Goal: Information Seeking & Learning: Learn about a topic

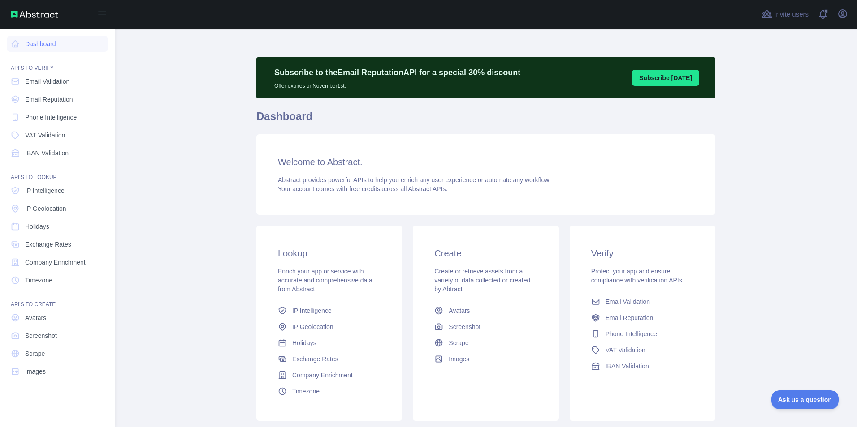
click at [53, 81] on span "Email Validation" at bounding box center [47, 81] width 44 height 9
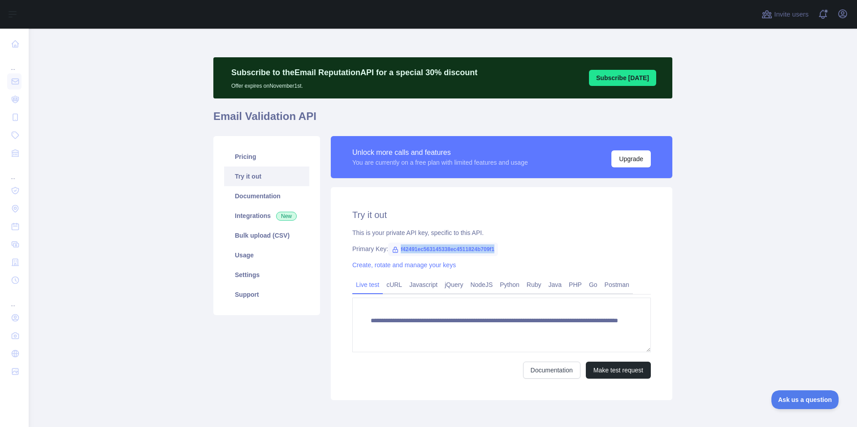
drag, startPoint x: 396, startPoint y: 248, endPoint x: 497, endPoint y: 248, distance: 101.3
click at [497, 248] on div "Primary Key: f42491ec563145338ec4511824b709f1" at bounding box center [501, 249] width 298 height 9
copy span "f42491ec563145338ec4511824b709f1"
click at [610, 371] on button "Make test request" at bounding box center [618, 370] width 65 height 17
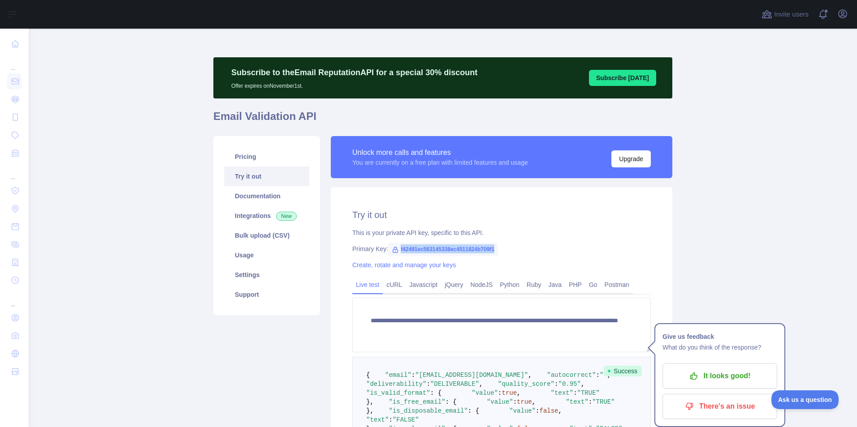
copy span "f42491ec563145338ec4511824b709f1"
click at [419, 267] on link "Create, rotate and manage your keys" at bounding box center [404, 265] width 104 height 7
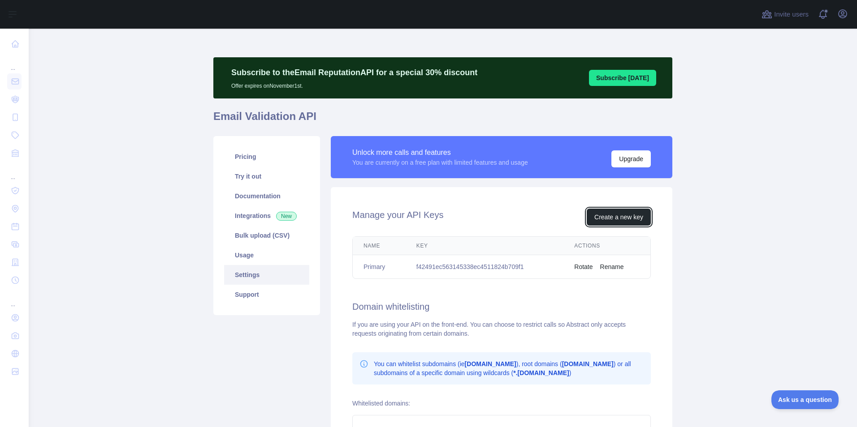
click at [633, 221] on button "Create a new key" at bounding box center [619, 217] width 64 height 17
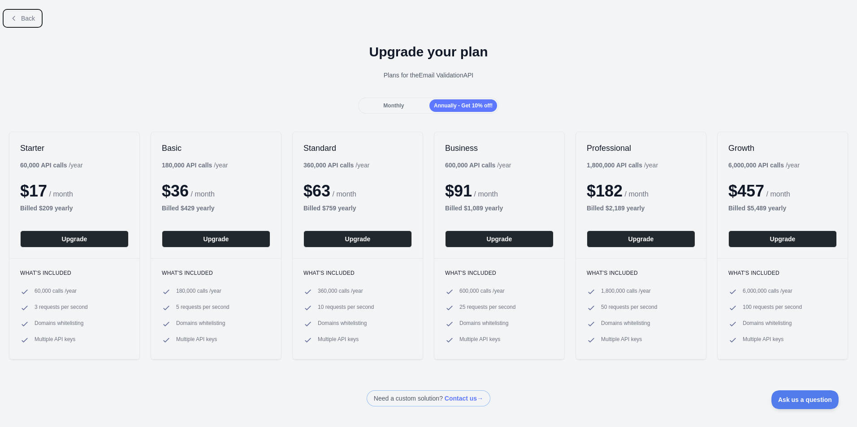
click at [26, 19] on span "Back" at bounding box center [28, 18] width 14 height 7
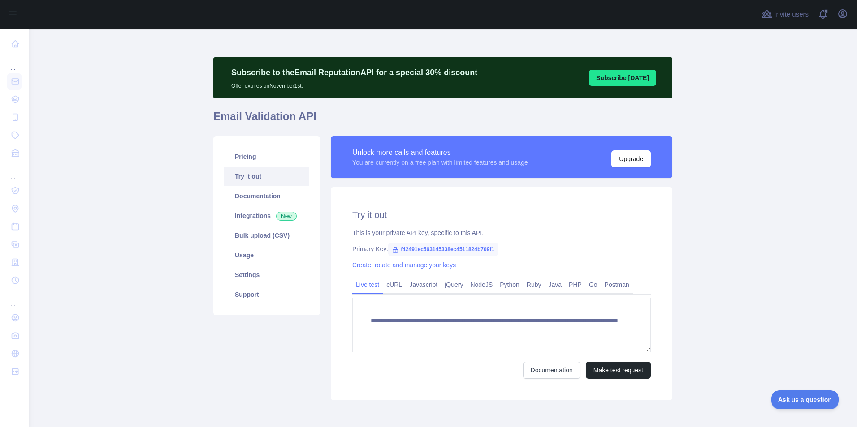
click at [385, 286] on link "cURL" at bounding box center [394, 285] width 23 height 14
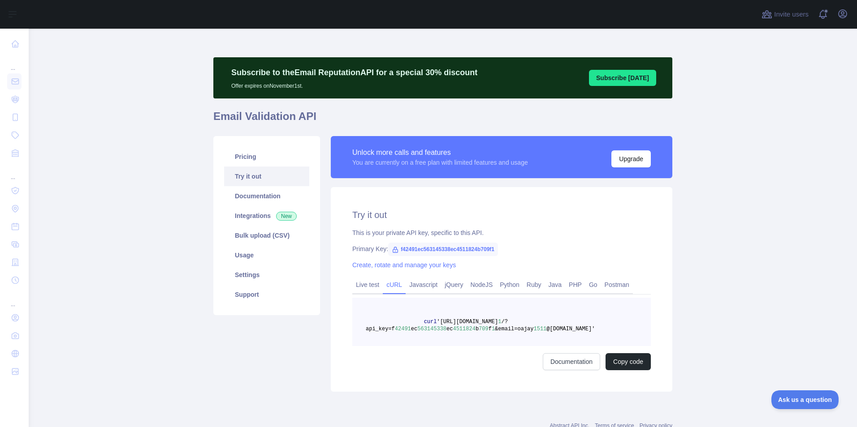
click at [604, 284] on link "Postman" at bounding box center [617, 285] width 32 height 14
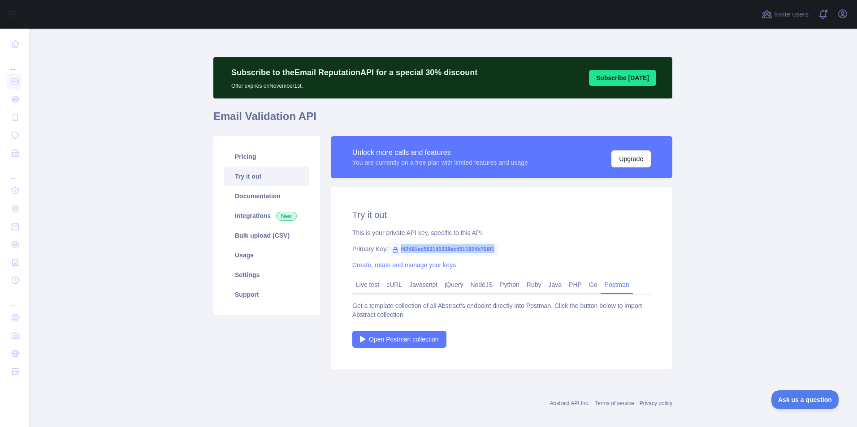
drag, startPoint x: 395, startPoint y: 250, endPoint x: 491, endPoint y: 246, distance: 96.0
click at [491, 246] on span "f42491ec563145338ec4511824b709f1" at bounding box center [443, 249] width 110 height 13
copy span "f42491ec563145338ec4511824b709f1"
click at [710, 256] on main "Subscribe to the Email Reputation API for a special 30 % discount Offer expires…" at bounding box center [443, 228] width 828 height 399
click at [630, 159] on button "Upgrade" at bounding box center [630, 159] width 39 height 17
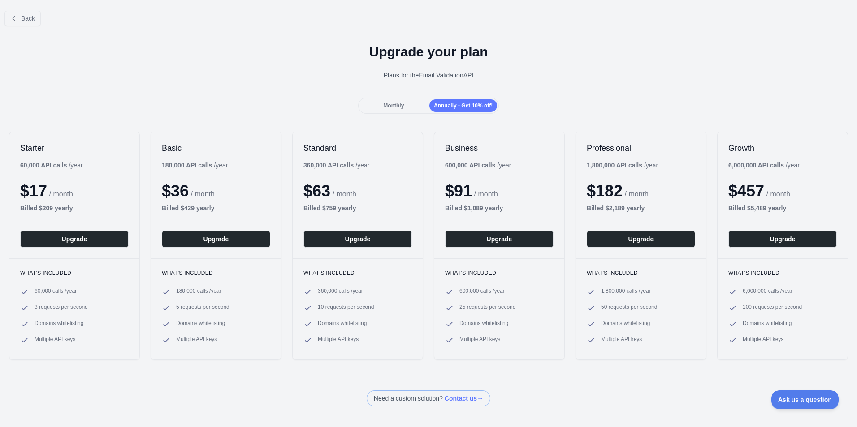
click at [389, 102] on div "Monthly" at bounding box center [394, 105] width 68 height 13
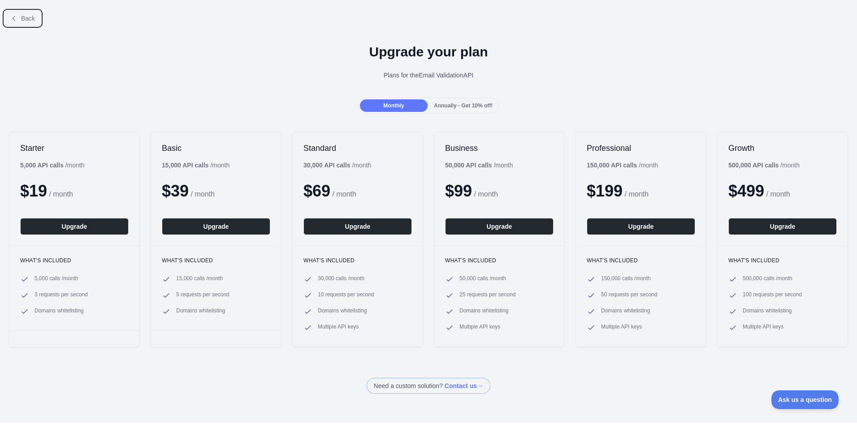
click at [29, 19] on span "Back" at bounding box center [28, 18] width 14 height 7
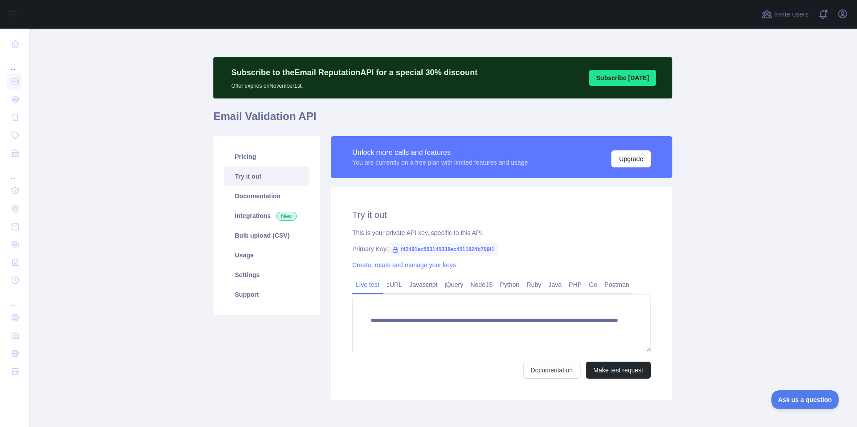
click at [247, 259] on link "Usage" at bounding box center [266, 256] width 85 height 20
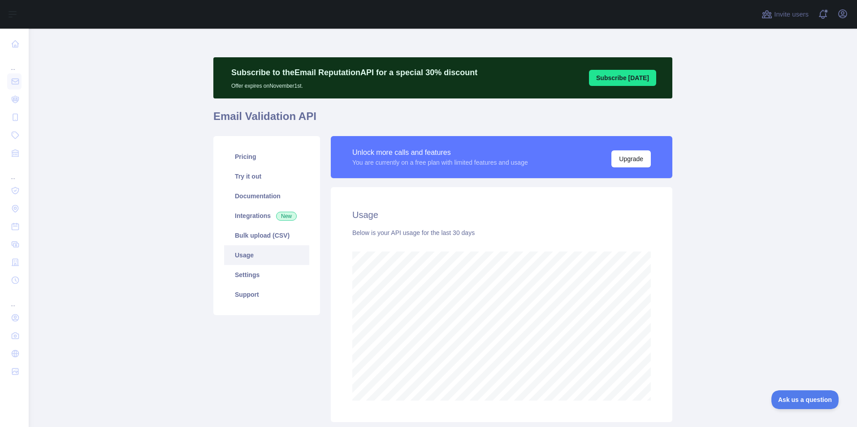
scroll to position [399, 821]
click at [246, 269] on link "Settings" at bounding box center [266, 275] width 85 height 20
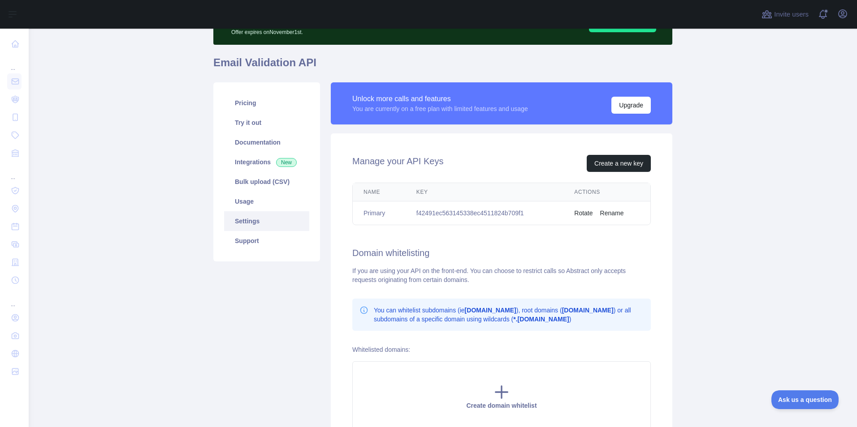
scroll to position [147, 0]
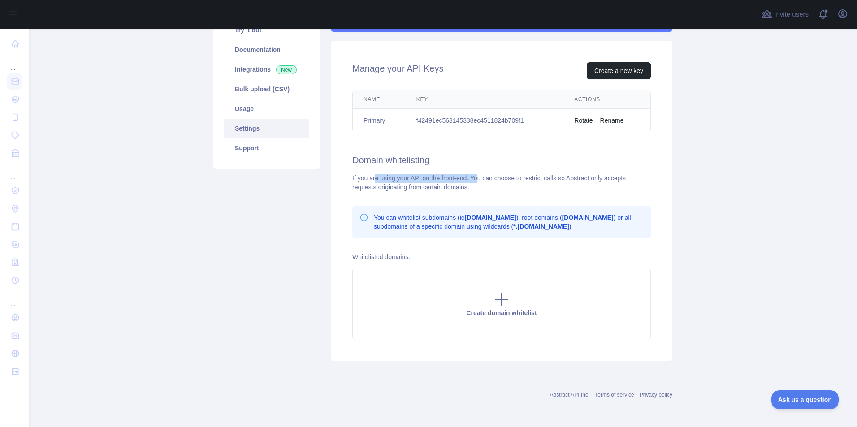
drag, startPoint x: 371, startPoint y: 178, endPoint x: 476, endPoint y: 181, distance: 104.9
click at [476, 181] on div "If you are using your API on the front-end. You can choose to restrict calls so…" at bounding box center [501, 183] width 298 height 18
drag, startPoint x: 774, startPoint y: 357, endPoint x: 777, endPoint y: 353, distance: 4.8
click at [777, 353] on main "Subscribe to the Email Reputation API for a special 30 % discount Offer expires…" at bounding box center [443, 228] width 828 height 399
drag, startPoint x: 439, startPoint y: 178, endPoint x: 462, endPoint y: 177, distance: 22.4
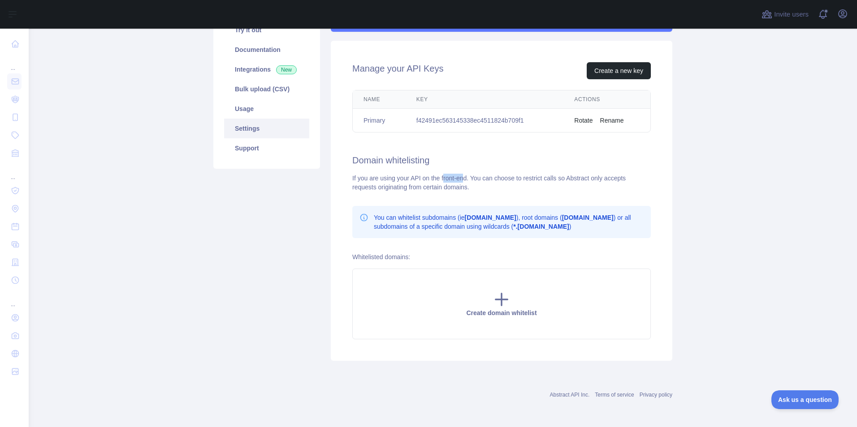
click at [462, 177] on div "If you are using your API on the front-end. You can choose to restrict calls so…" at bounding box center [501, 183] width 298 height 18
click at [611, 179] on div "If you are using your API on the front-end. You can choose to restrict calls so…" at bounding box center [501, 183] width 298 height 18
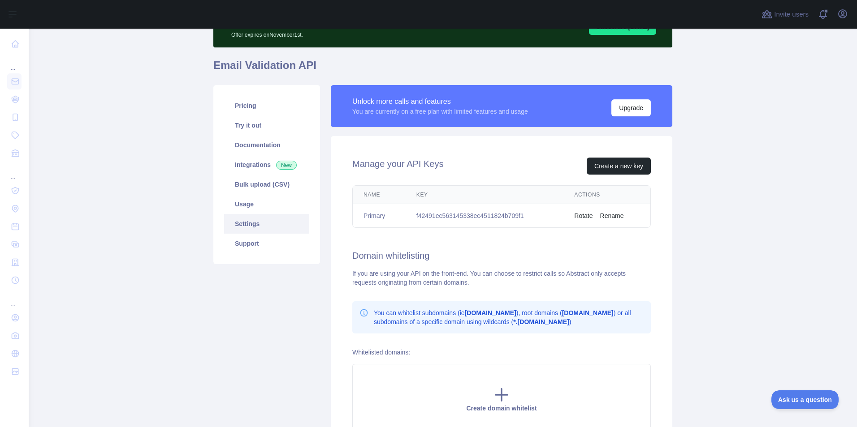
scroll to position [0, 0]
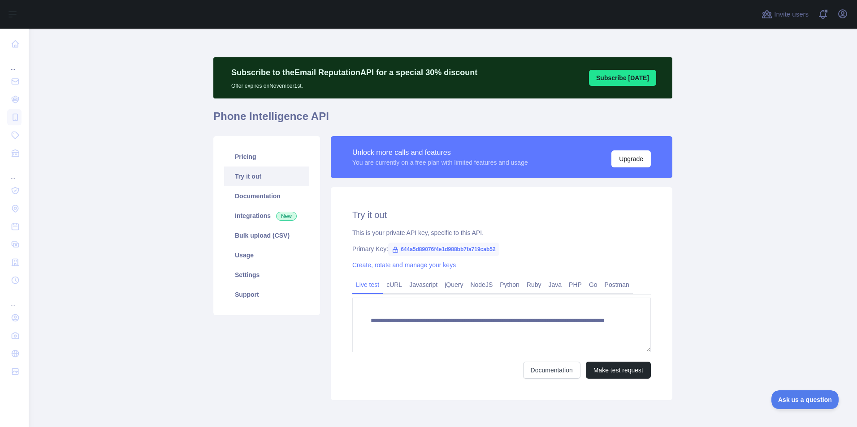
drag, startPoint x: 387, startPoint y: 284, endPoint x: 413, endPoint y: 287, distance: 26.7
click at [387, 284] on link "cURL" at bounding box center [394, 285] width 23 height 14
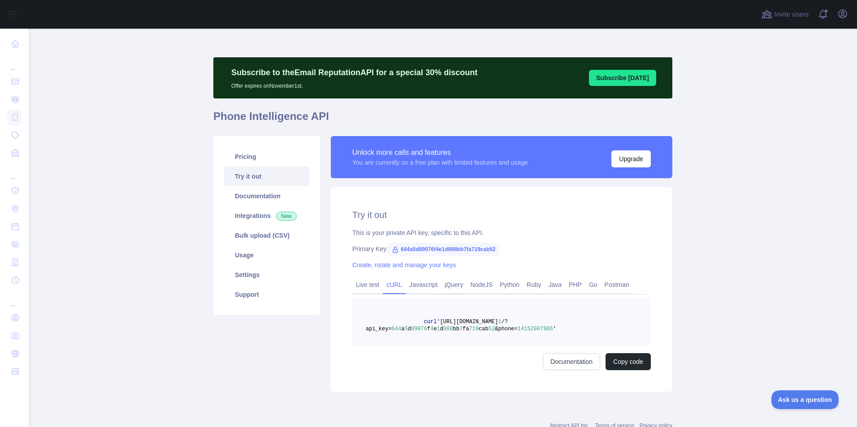
click at [418, 285] on link "Javascript" at bounding box center [423, 285] width 35 height 14
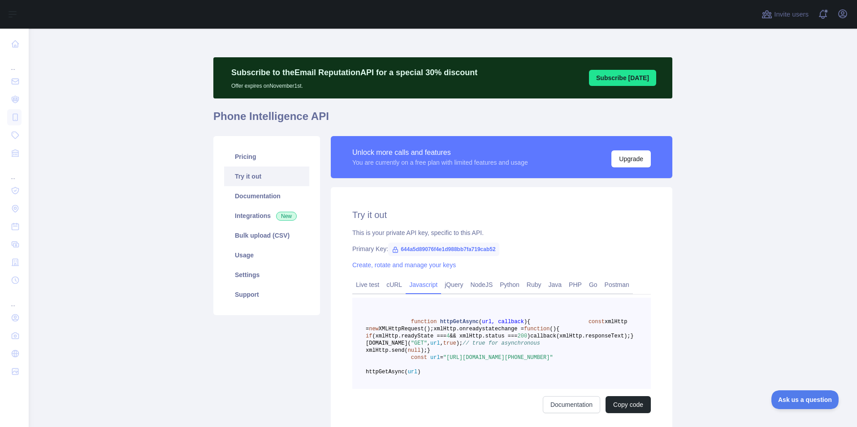
click at [450, 287] on link "jQuery" at bounding box center [454, 285] width 26 height 14
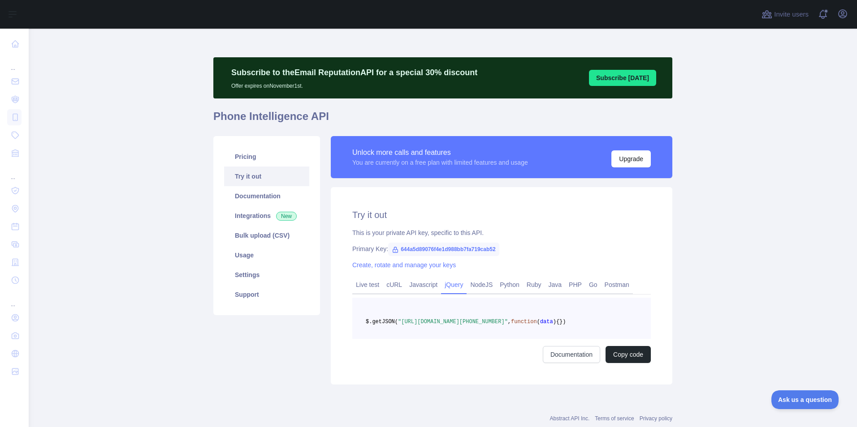
click at [469, 284] on link "NodeJS" at bounding box center [481, 285] width 30 height 14
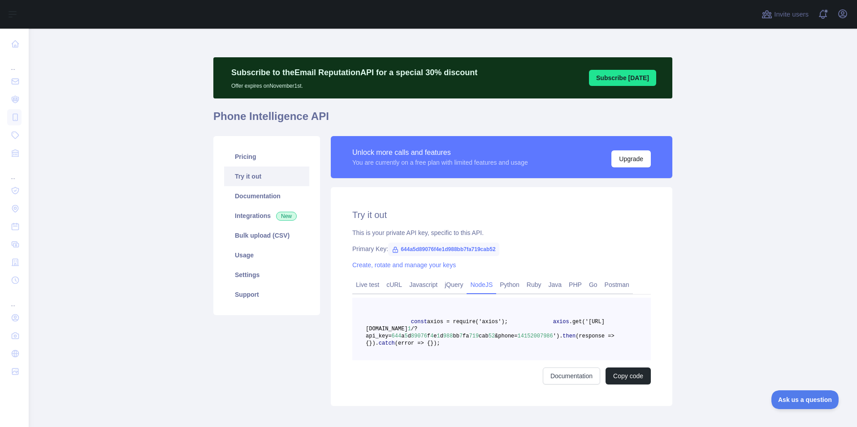
click at [497, 283] on link "Python" at bounding box center [509, 285] width 27 height 14
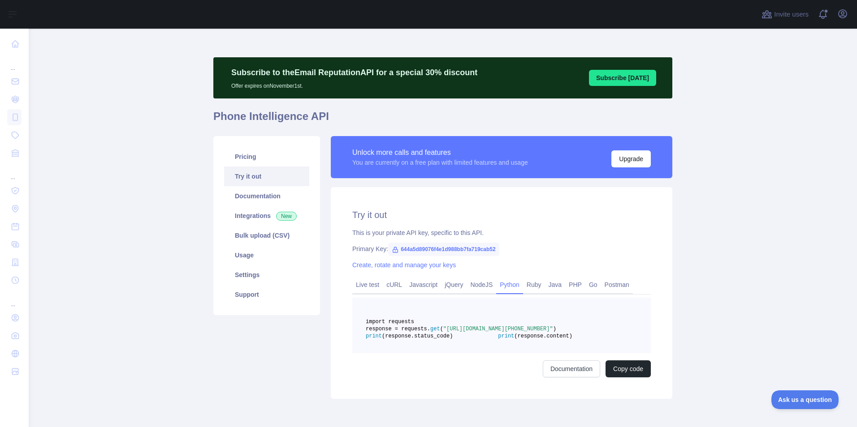
click at [526, 284] on link "Ruby" at bounding box center [534, 285] width 22 height 14
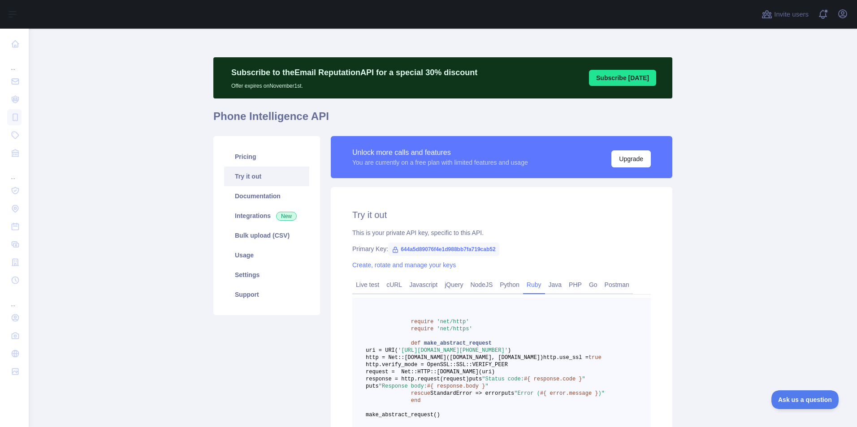
click at [553, 283] on link "Java" at bounding box center [555, 285] width 21 height 14
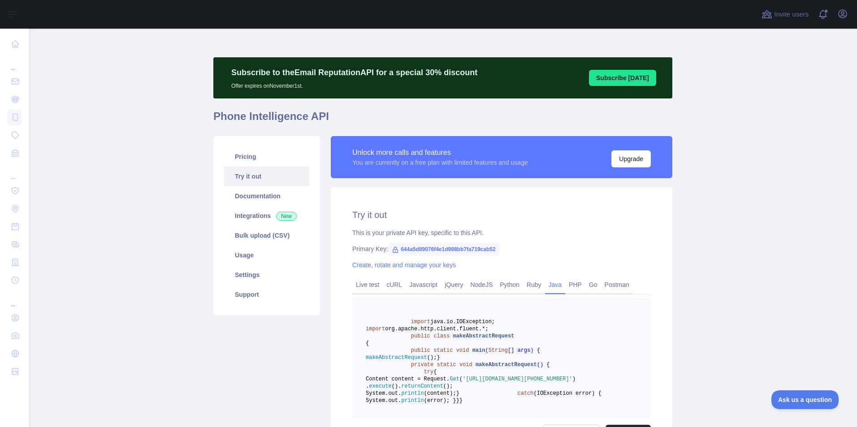
click at [565, 283] on link "PHP" at bounding box center [575, 285] width 20 height 14
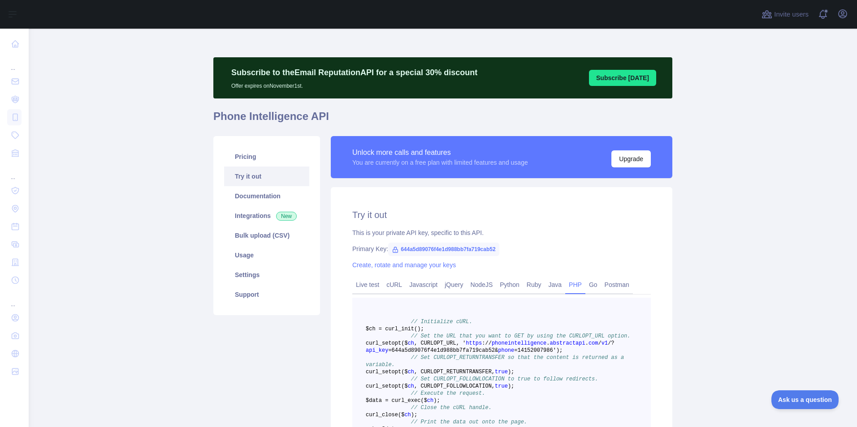
click at [589, 284] on link "Go" at bounding box center [593, 285] width 16 height 14
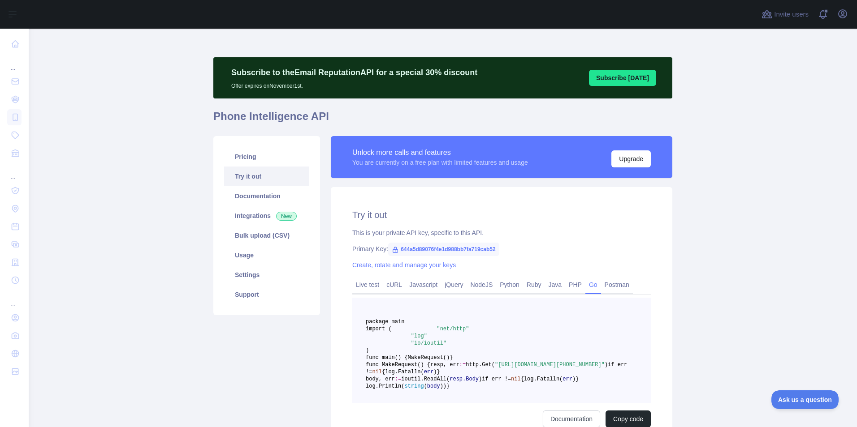
click at [610, 283] on link "Postman" at bounding box center [617, 285] width 32 height 14
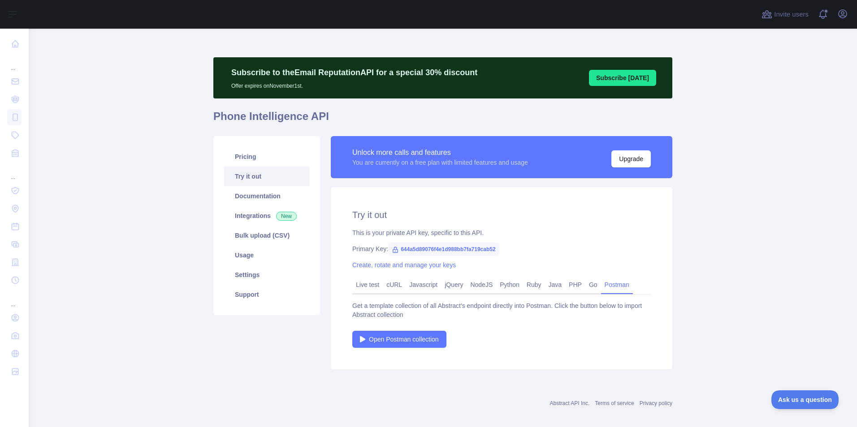
click at [362, 285] on link "Live test" at bounding box center [367, 285] width 30 height 14
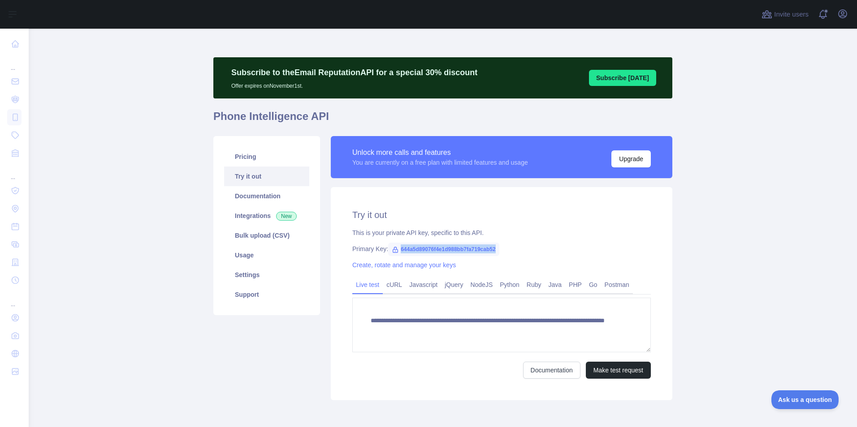
drag, startPoint x: 396, startPoint y: 248, endPoint x: 492, endPoint y: 247, distance: 95.5
click at [492, 247] on span "644a5d89076f4e1d988bb7fa719cab52" at bounding box center [443, 249] width 111 height 13
copy span "644a5d89076f4e1d988bb7fa719cab52"
